Goal: Task Accomplishment & Management: Manage account settings

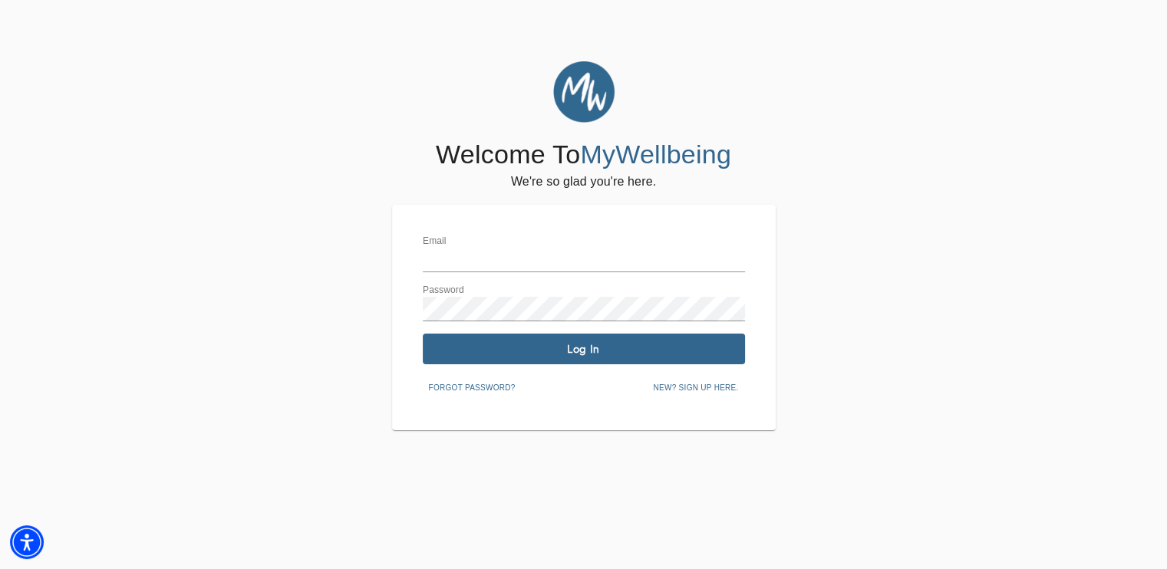
type input "[EMAIL_ADDRESS][DOMAIN_NAME]"
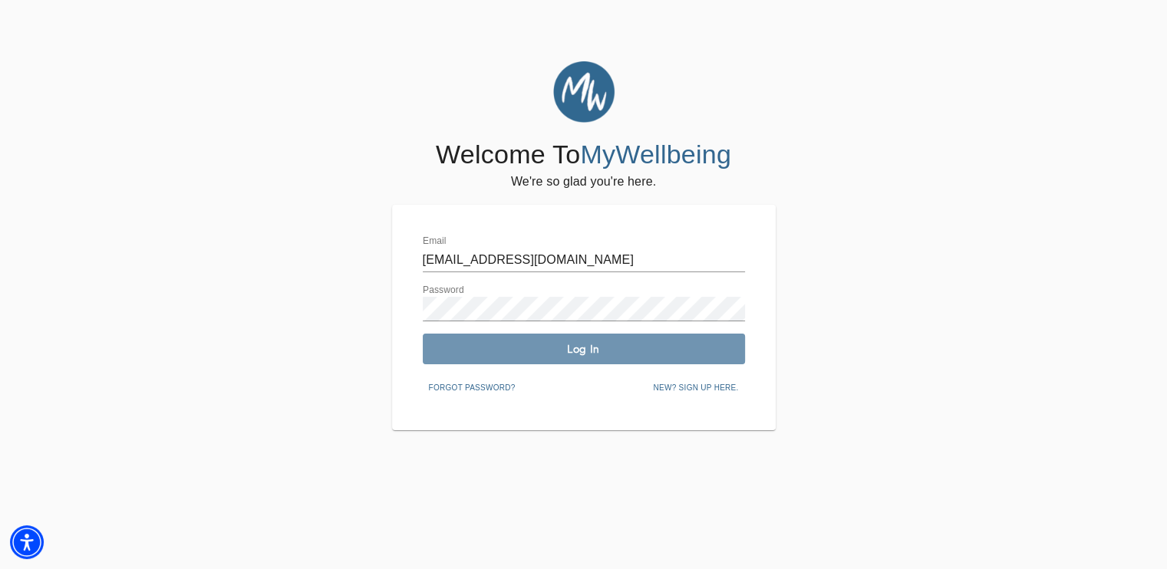
click at [568, 340] on button "Log In" at bounding box center [584, 349] width 322 height 31
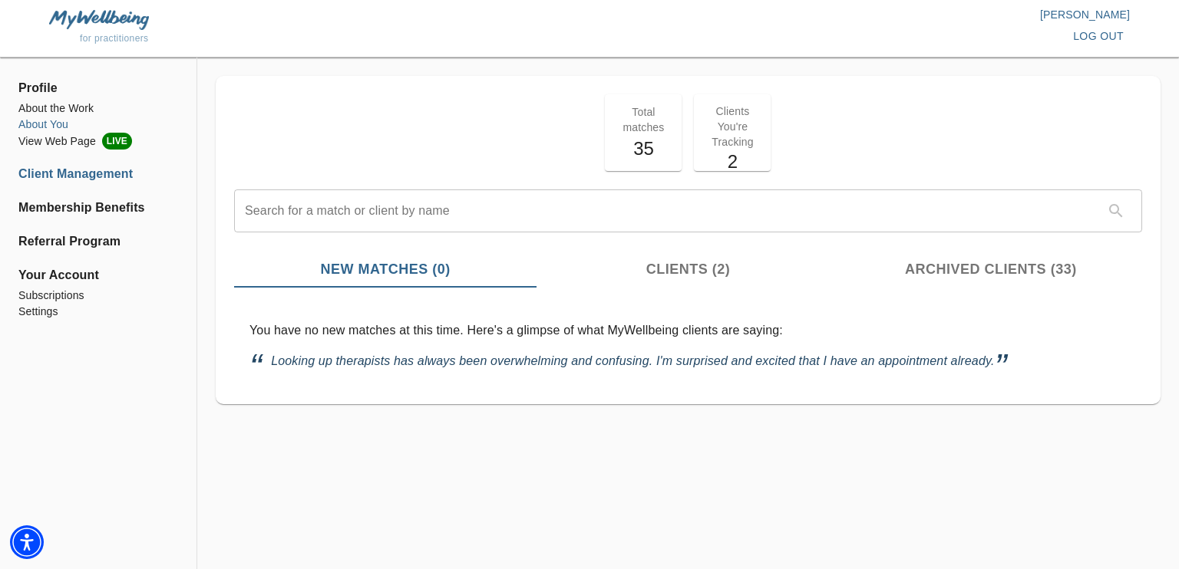
click at [49, 121] on li "About You" at bounding box center [98, 125] width 160 height 16
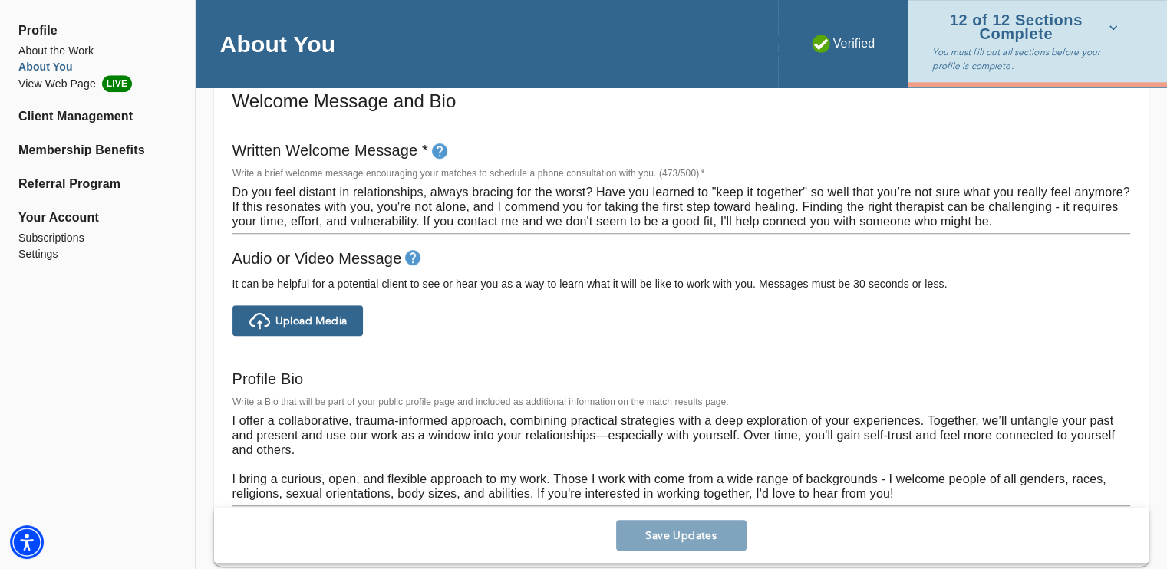
scroll to position [858, 0]
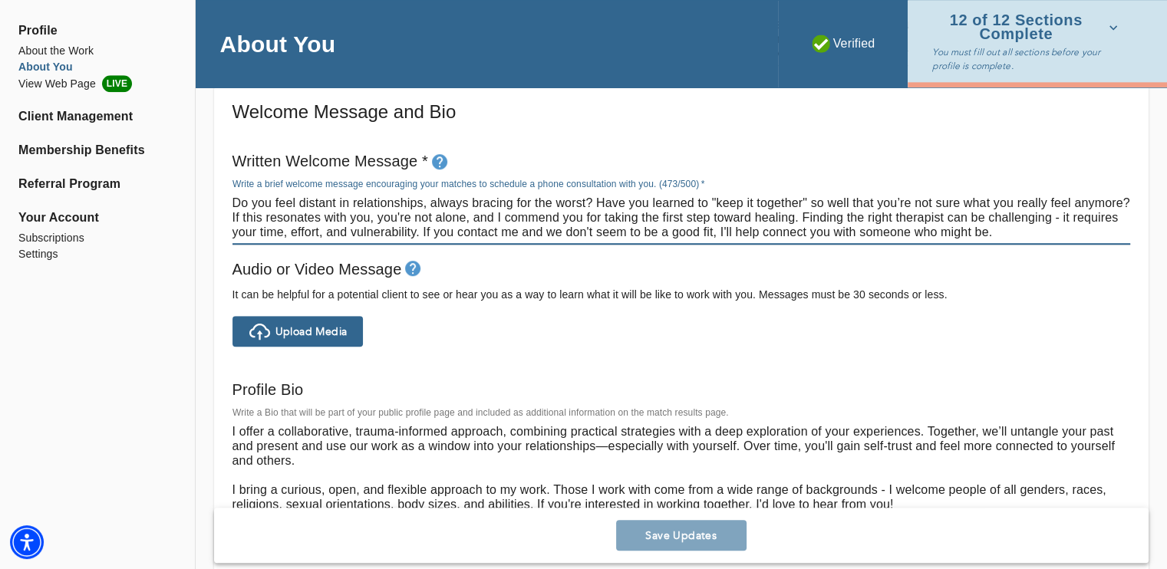
click at [636, 223] on textarea "Do you feel distant in relationships, always bracing for the worst? Have you le…" at bounding box center [681, 218] width 898 height 44
paste textarea "ever feel like you don’t quite know who you are, or worry that parts of yoursel…"
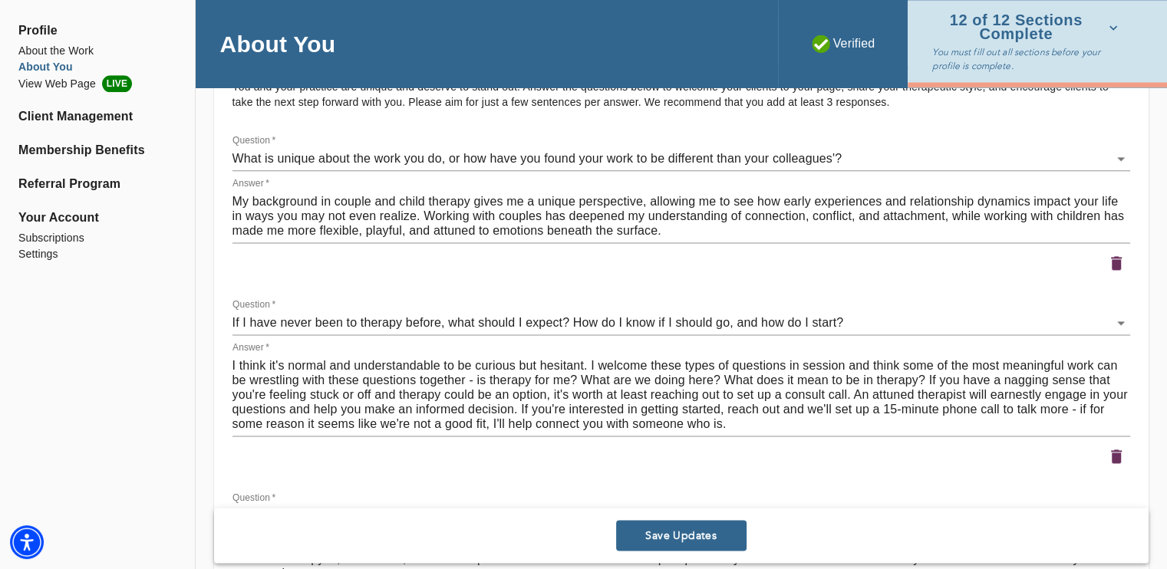
scroll to position [2198, 0]
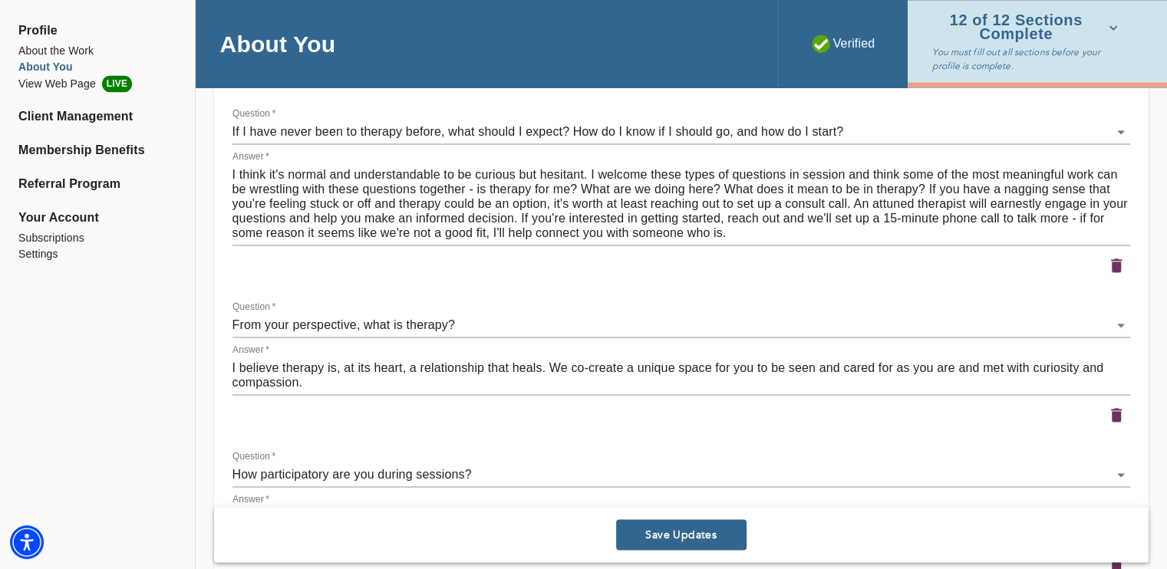
type textarea "Do you ever feel like you don’t quite know who you are, or worry that parts of …"
click at [664, 536] on span "Save Updates" at bounding box center [681, 536] width 118 height 15
